Goal: Information Seeking & Learning: Find contact information

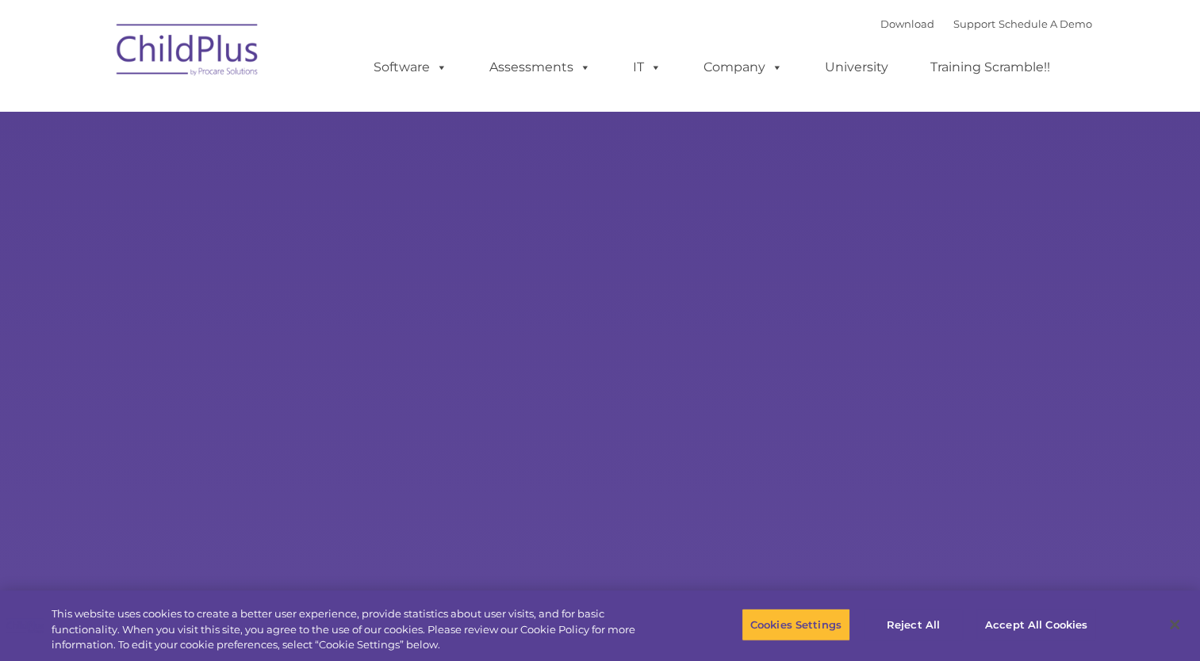
select select "MEDIUM"
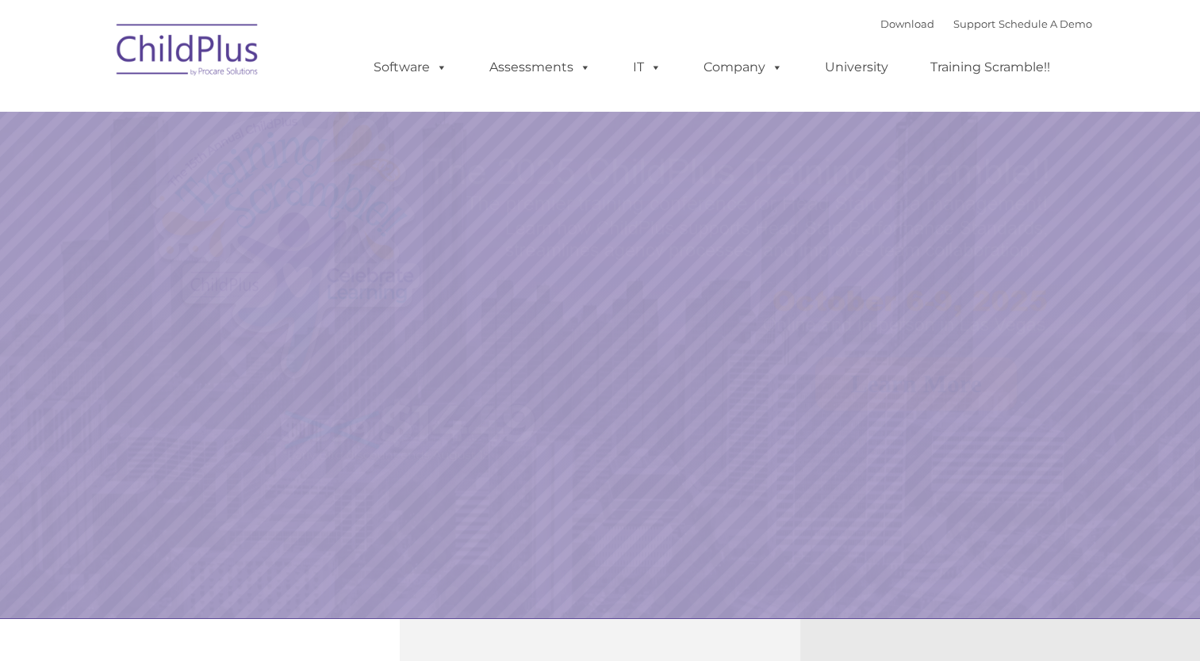
select select "MEDIUM"
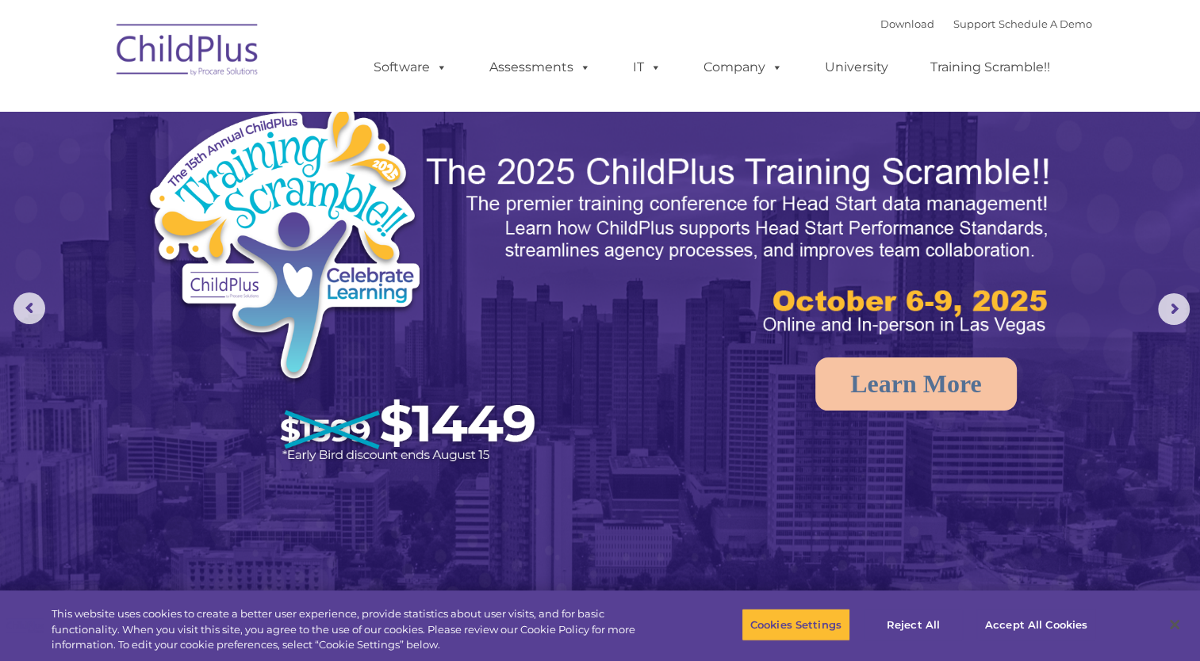
click at [1179, 40] on nav "Download Support | Schedule A Demo  MENU MENU Software ChildPlus: The original…" at bounding box center [600, 55] width 1200 height 111
click at [538, 13] on div "Download Support | Schedule A Demo  MENU MENU Software ChildPlus: The original…" at bounding box center [717, 55] width 750 height 87
